Goal: Transaction & Acquisition: Purchase product/service

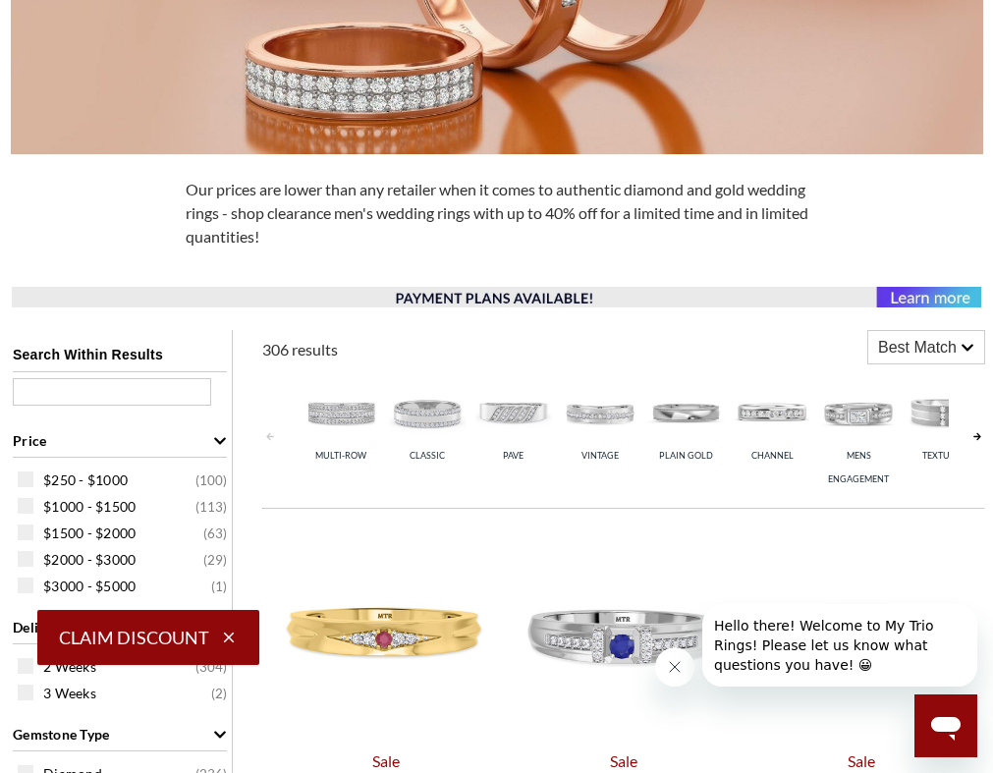
scroll to position [491, 0]
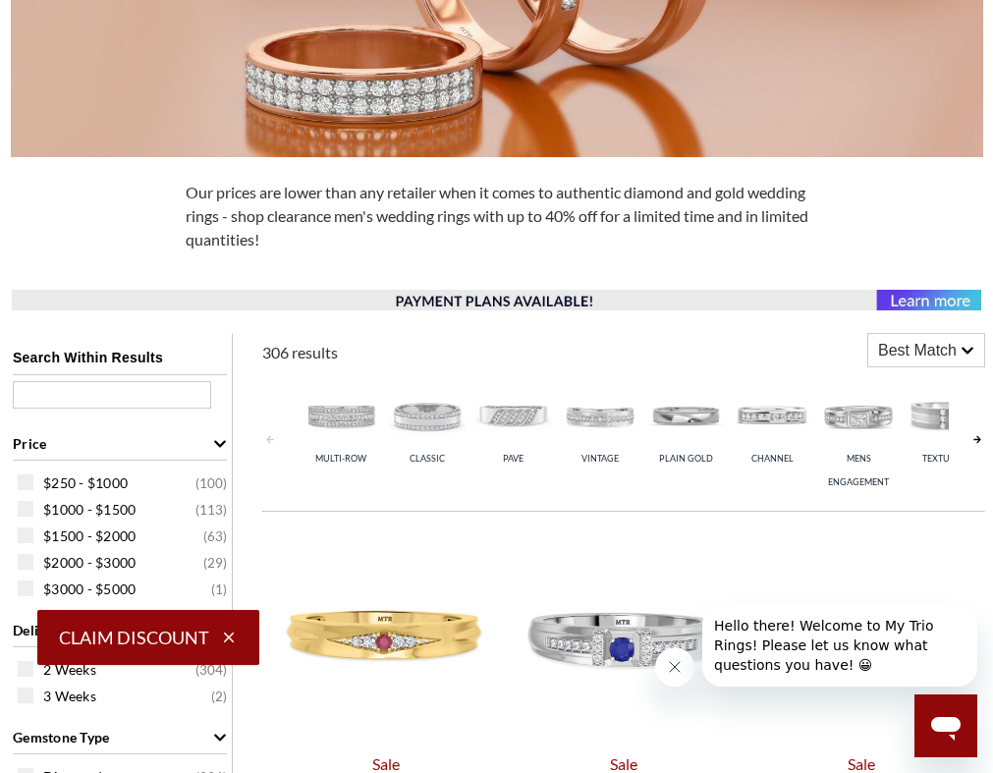
click at [971, 448] on link at bounding box center [977, 439] width 16 height 134
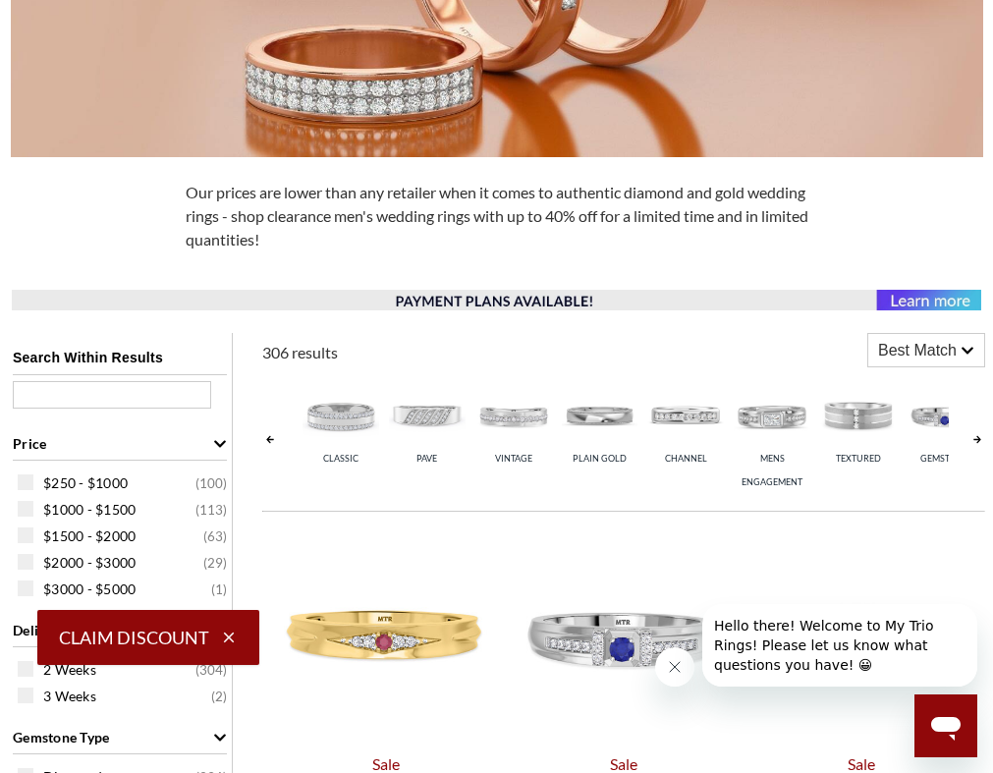
click at [271, 442] on link at bounding box center [270, 439] width 16 height 134
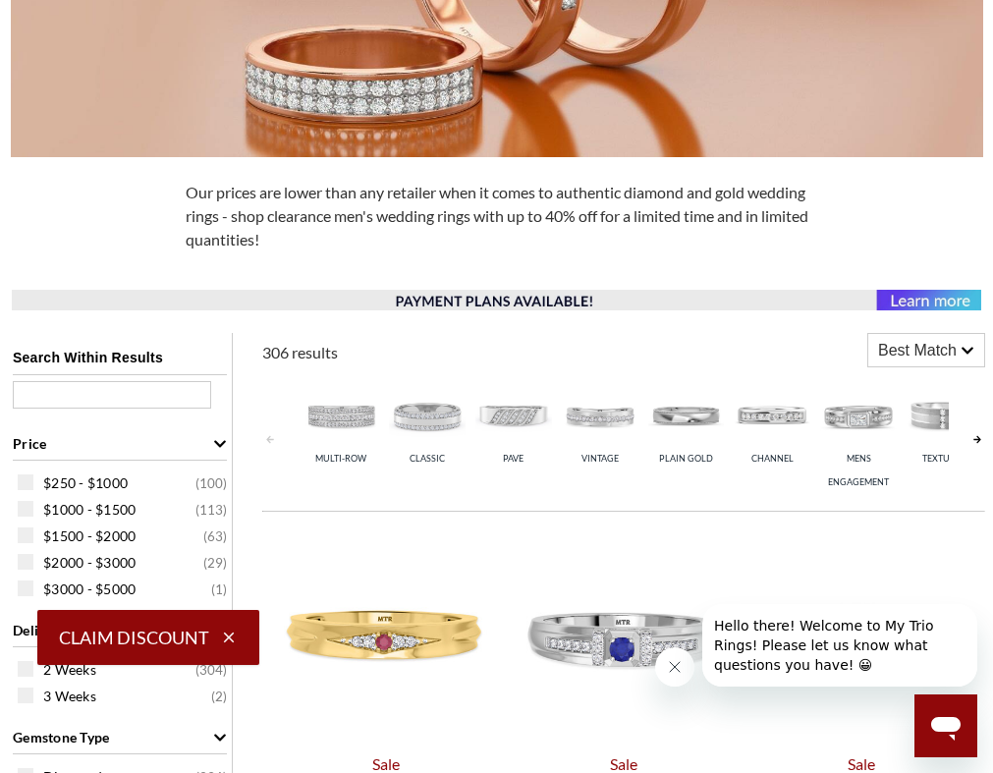
click at [338, 420] on img at bounding box center [341, 415] width 77 height 77
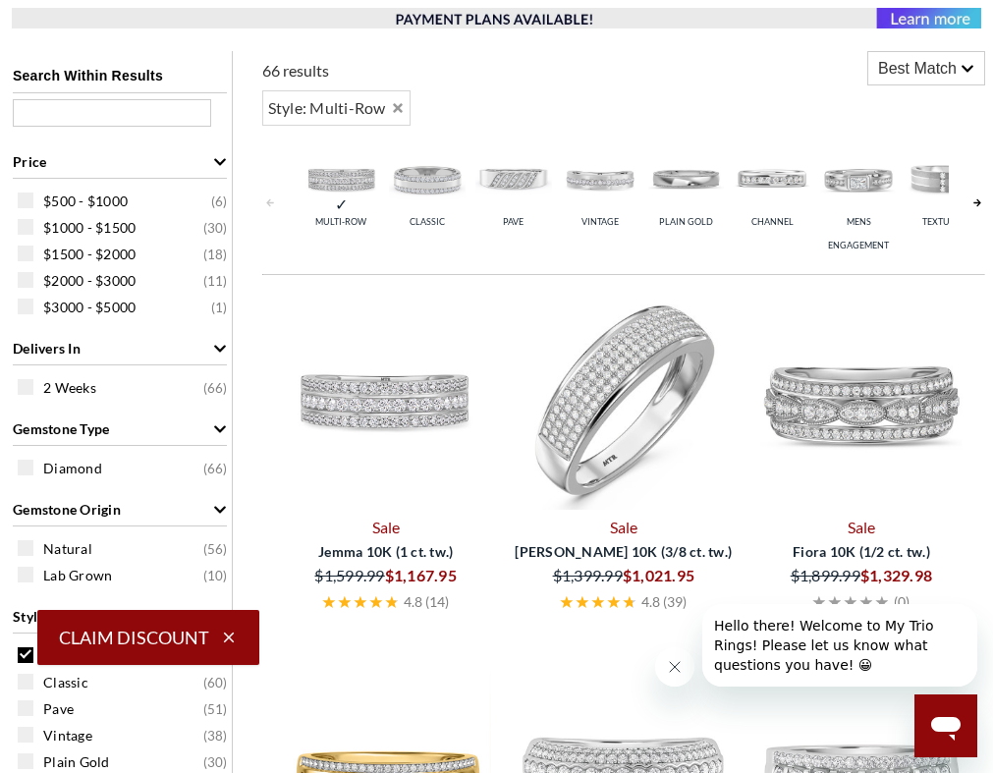
scroll to position [786, 0]
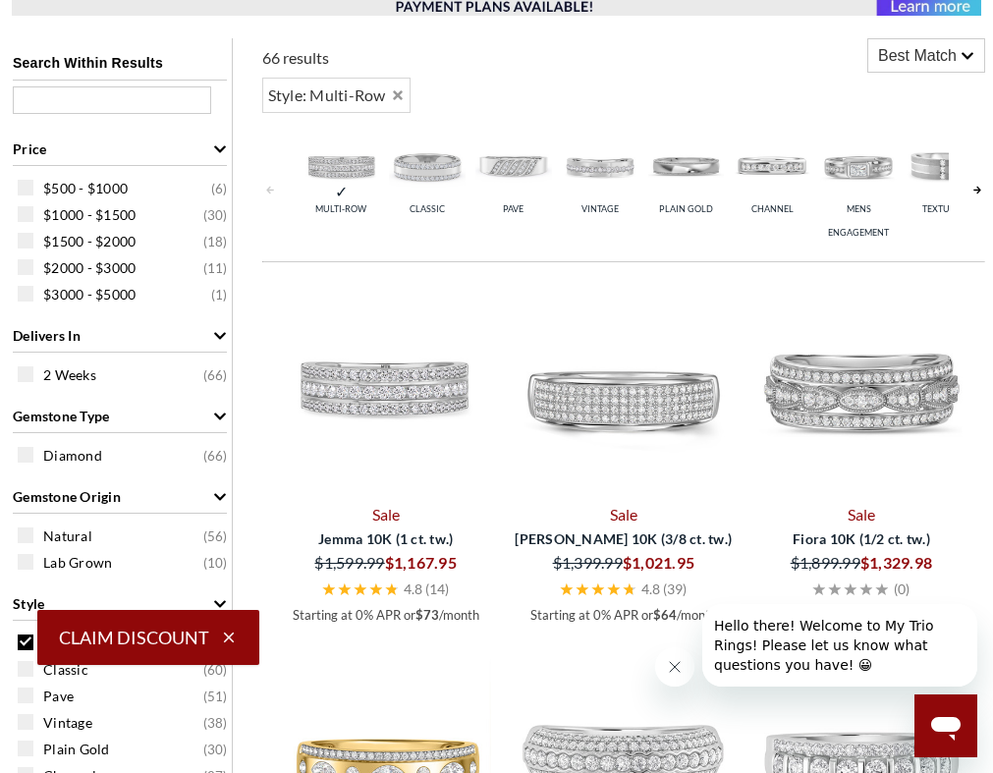
click at [673, 664] on icon "Close message from company" at bounding box center [675, 667] width 16 height 16
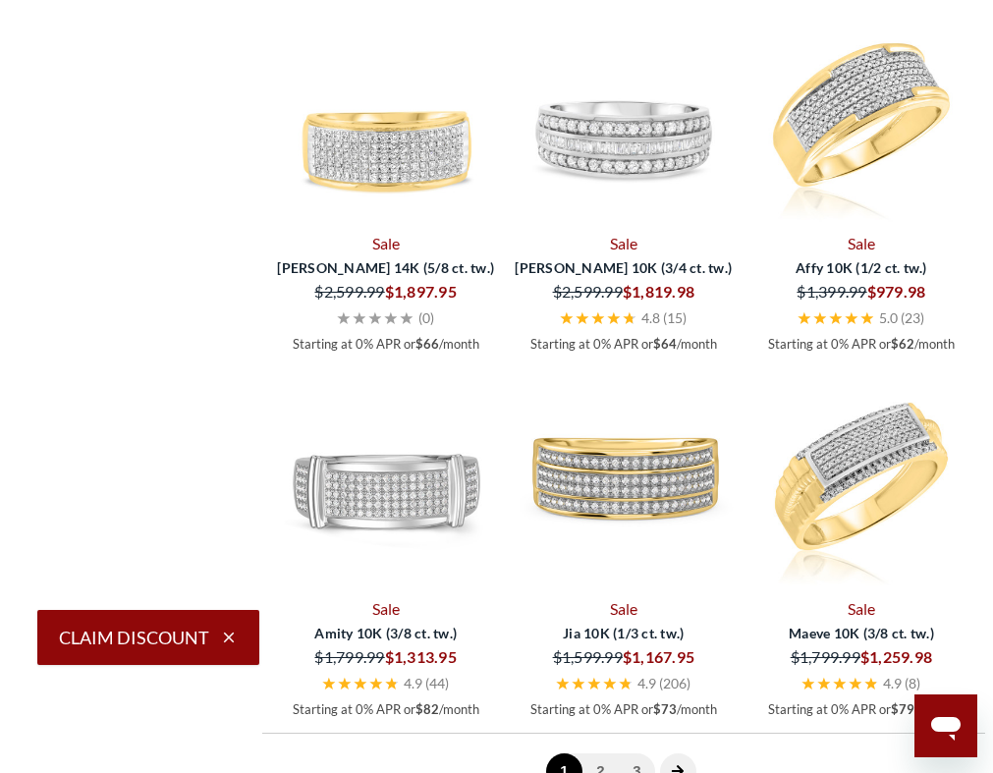
scroll to position [2848, 0]
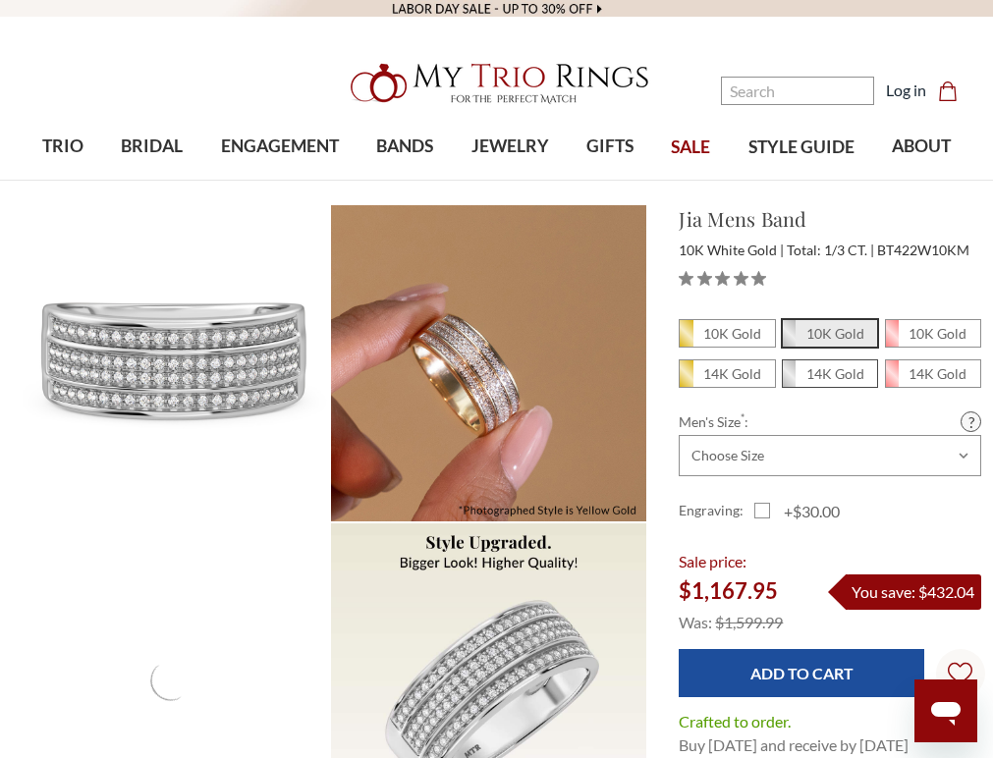
click at [833, 375] on em "14K Gold" at bounding box center [835, 373] width 58 height 17
click at [791, 379] on input "14K Gold" at bounding box center [790, 379] width 1 height 1
radio input "true"
